Goal: Go to known website: Access a specific website the user already knows

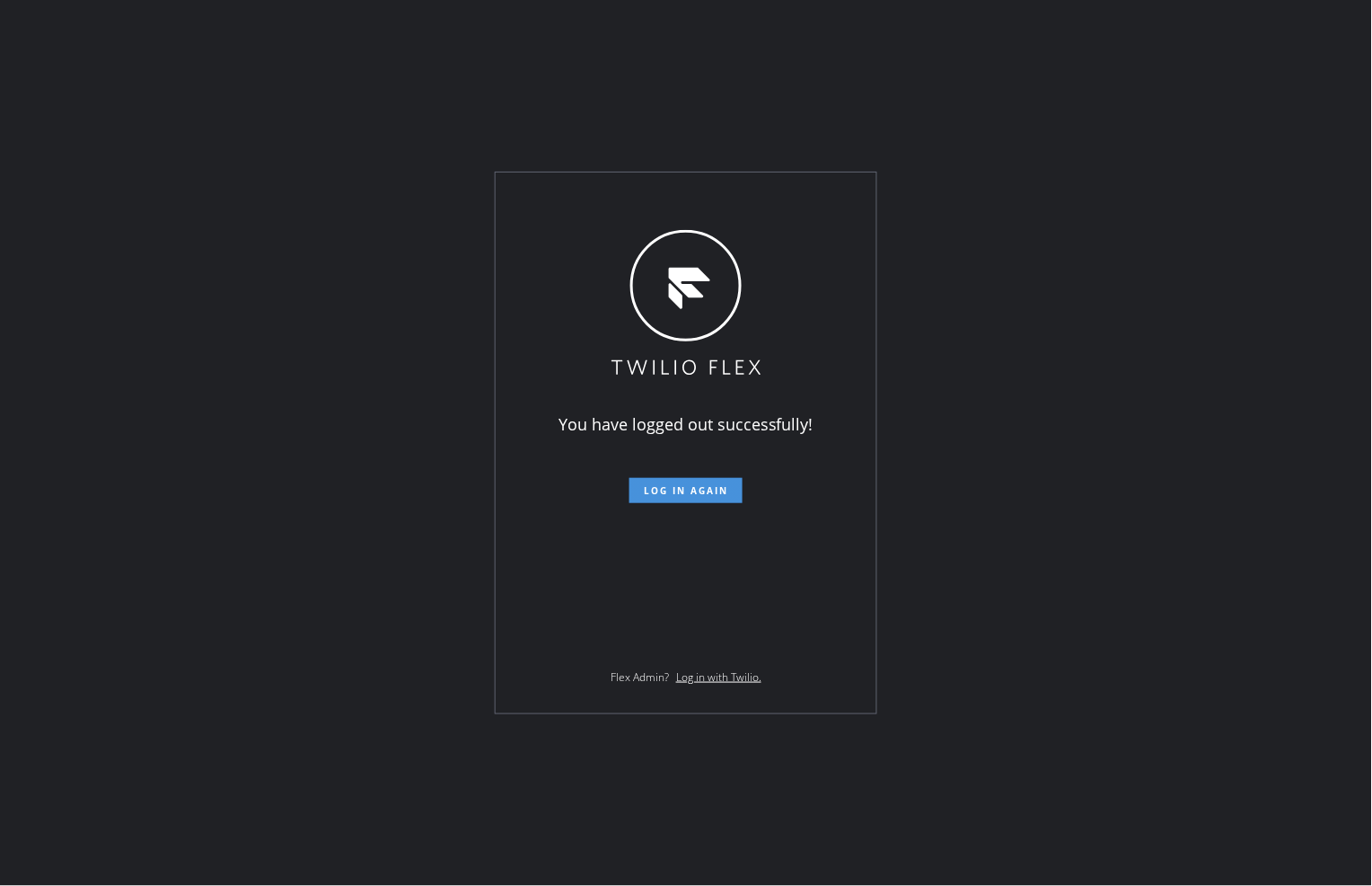
click at [695, 481] on button "Log in again" at bounding box center [686, 490] width 113 height 26
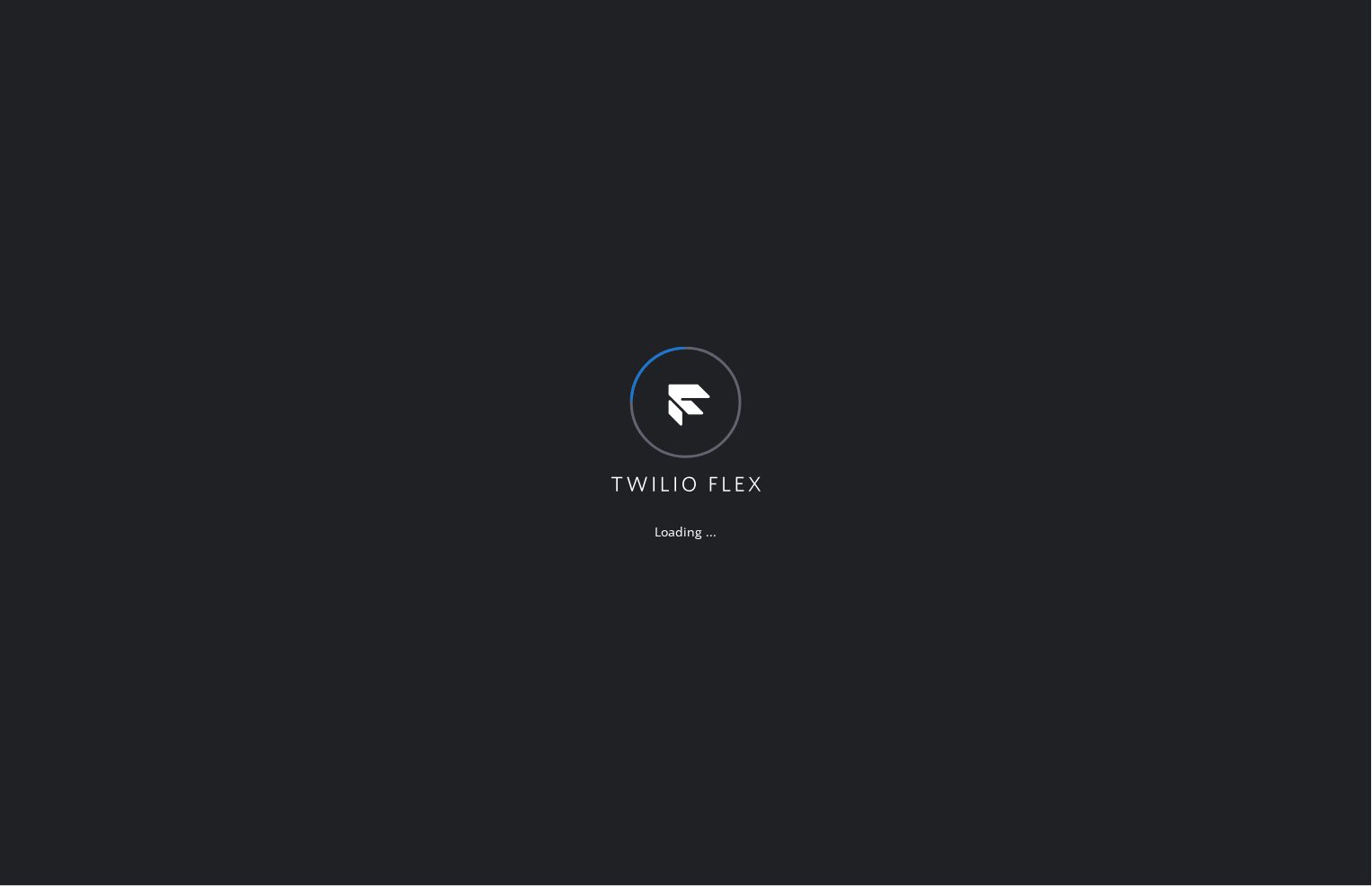
click at [540, 79] on div "Loading ..." at bounding box center [686, 443] width 1372 height 886
